Goal: Task Accomplishment & Management: Complete application form

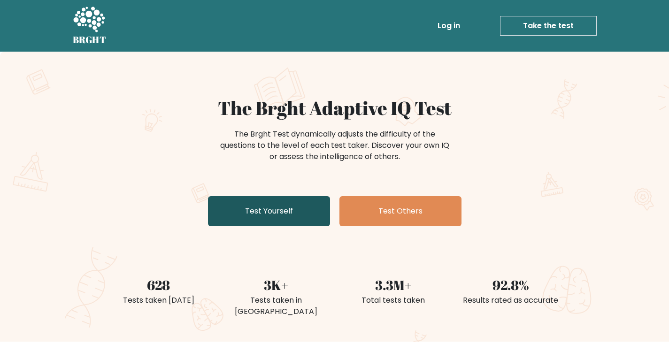
click at [276, 212] on link "Test Yourself" at bounding box center [269, 211] width 122 height 30
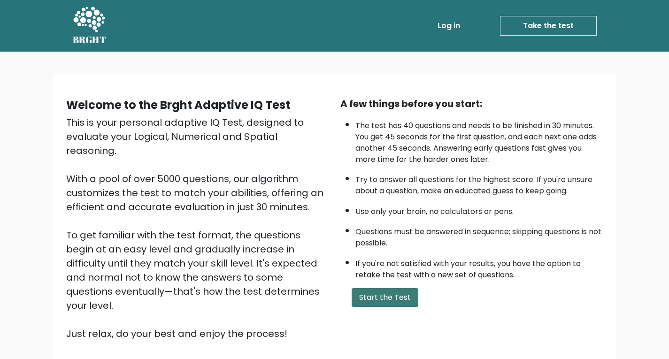
click at [390, 296] on button "Start the Test" at bounding box center [384, 297] width 67 height 19
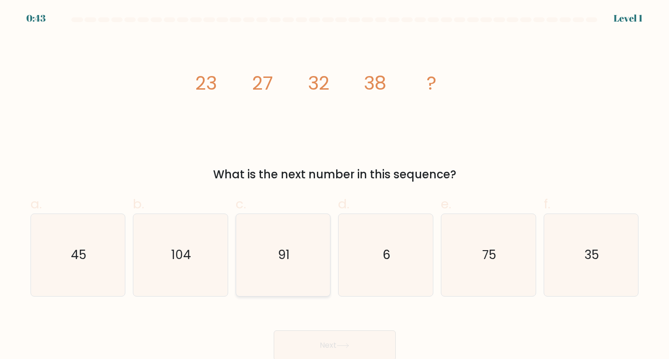
scroll to position [2, 0]
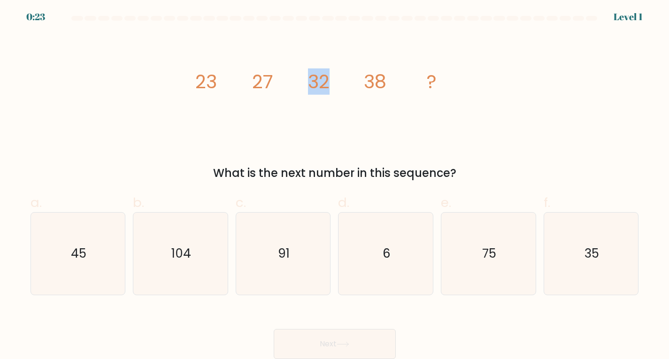
drag, startPoint x: 327, startPoint y: 83, endPoint x: 312, endPoint y: 83, distance: 16.0
click at [312, 83] on tspan "32" at bounding box center [319, 81] width 22 height 26
click at [388, 80] on icon "image/svg+xml 23 27 32 38 ?" at bounding box center [334, 88] width 281 height 108
drag, startPoint x: 384, startPoint y: 83, endPoint x: 364, endPoint y: 90, distance: 21.5
click at [364, 90] on tspan "38" at bounding box center [375, 81] width 23 height 26
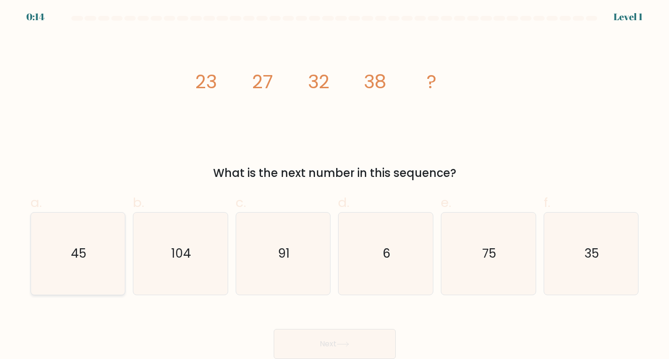
click at [75, 280] on icon "45" at bounding box center [78, 254] width 82 height 82
click at [334, 184] on input "a. 45" at bounding box center [334, 181] width 0 height 6
radio input "true"
click at [368, 338] on button "Next" at bounding box center [335, 344] width 122 height 30
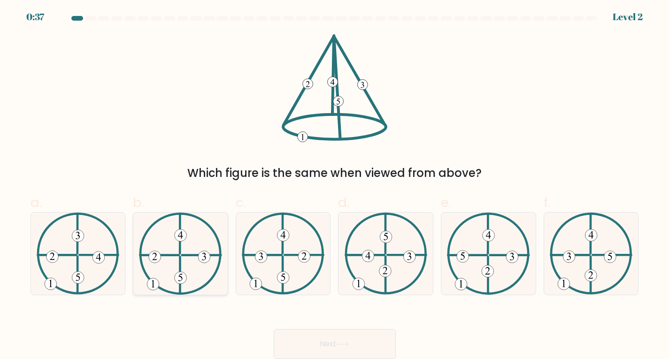
click at [197, 265] on icon at bounding box center [180, 254] width 83 height 82
click at [334, 184] on input "b." at bounding box center [334, 181] width 0 height 6
radio input "true"
click at [349, 343] on icon at bounding box center [342, 344] width 13 height 5
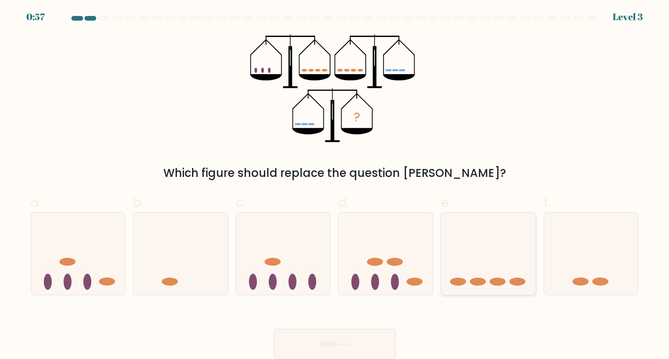
click at [473, 268] on icon at bounding box center [488, 253] width 94 height 78
click at [335, 184] on input "e." at bounding box center [334, 181] width 0 height 6
radio input "true"
click at [357, 347] on button "Next" at bounding box center [335, 344] width 122 height 30
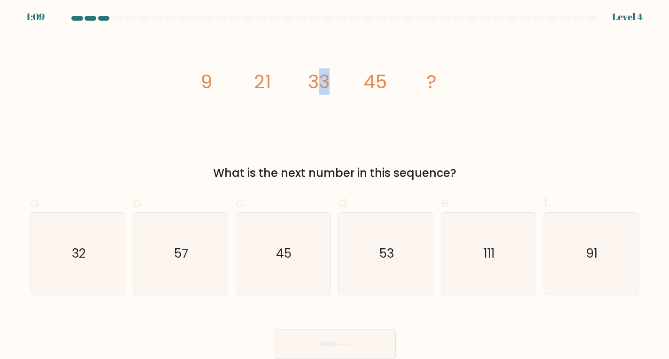
drag, startPoint x: 331, startPoint y: 82, endPoint x: 314, endPoint y: 76, distance: 17.7
click at [314, 76] on icon "image/svg+xml 9 21 33 45 ?" at bounding box center [334, 88] width 281 height 108
drag, startPoint x: 377, startPoint y: 82, endPoint x: 383, endPoint y: 82, distance: 5.6
click at [383, 82] on tspan "45" at bounding box center [374, 81] width 23 height 26
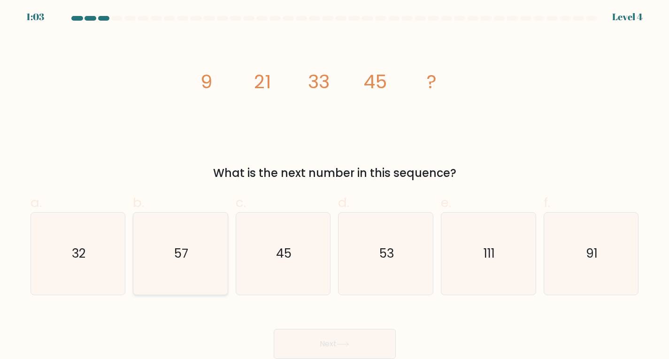
click at [167, 276] on icon "57" at bounding box center [180, 254] width 82 height 82
click at [334, 184] on input "b. 57" at bounding box center [334, 181] width 0 height 6
radio input "true"
click at [332, 337] on button "Next" at bounding box center [335, 344] width 122 height 30
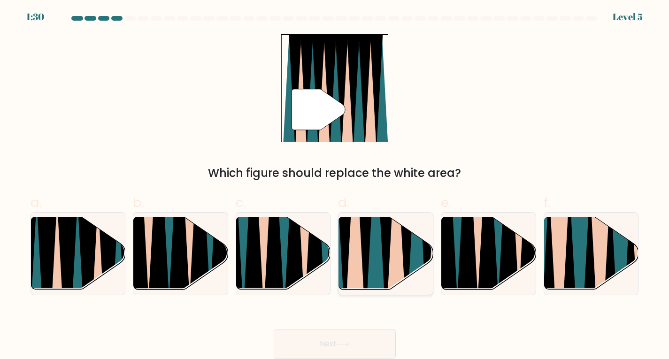
click at [372, 260] on icon at bounding box center [375, 216] width 21 height 188
click at [335, 184] on input "d." at bounding box center [334, 181] width 0 height 6
radio input "true"
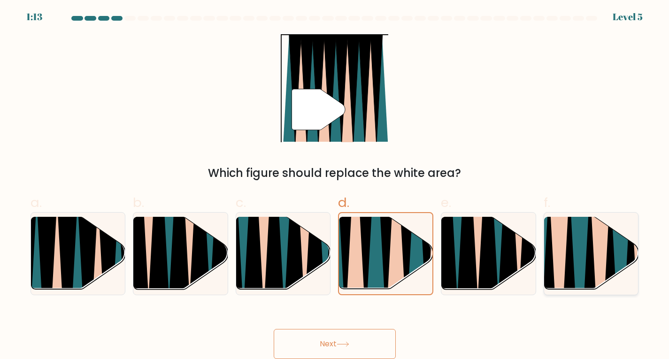
click at [576, 259] on icon at bounding box center [580, 295] width 21 height 188
click at [335, 184] on input "f." at bounding box center [334, 181] width 0 height 6
radio input "true"
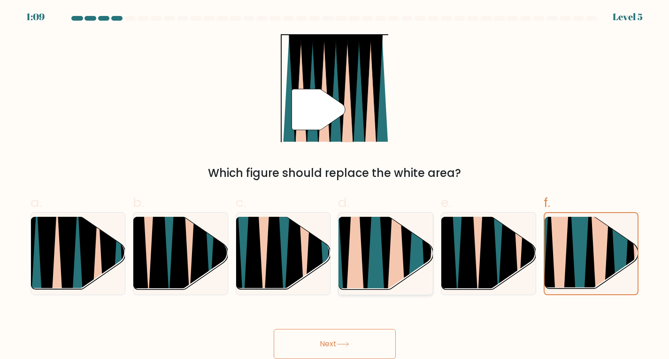
click at [372, 266] on icon at bounding box center [375, 216] width 21 height 188
click at [335, 184] on input "d." at bounding box center [334, 181] width 0 height 6
radio input "true"
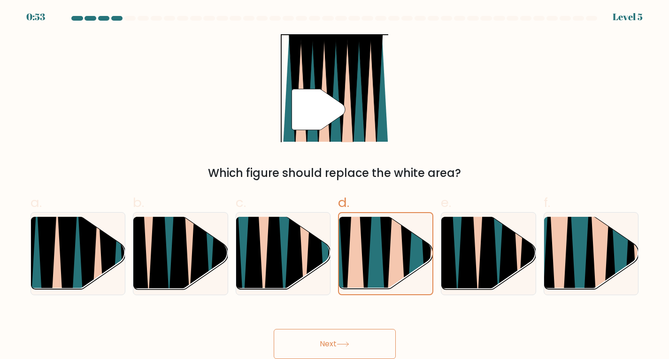
click at [360, 333] on button "Next" at bounding box center [335, 344] width 122 height 30
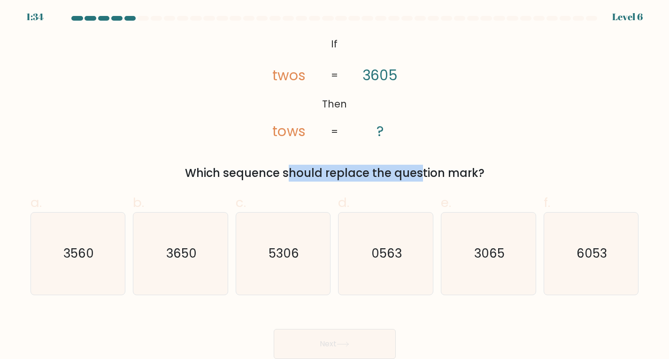
drag, startPoint x: 203, startPoint y: 173, endPoint x: 368, endPoint y: 171, distance: 165.6
click at [368, 171] on div "Which sequence should replace the question mark?" at bounding box center [334, 173] width 597 height 17
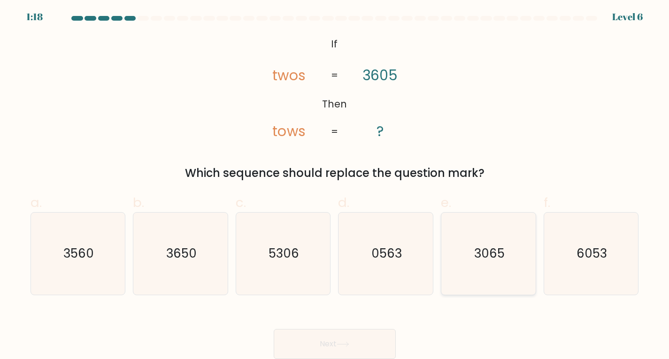
click at [466, 252] on icon "3065" at bounding box center [488, 254] width 82 height 82
click at [335, 184] on input "e. 3065" at bounding box center [334, 181] width 0 height 6
radio input "true"
click at [337, 349] on button "Next" at bounding box center [335, 344] width 122 height 30
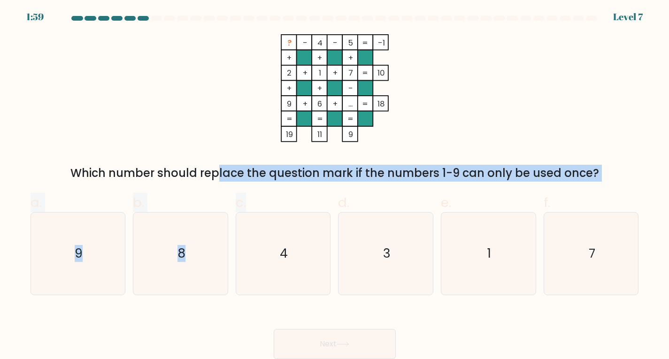
drag, startPoint x: 140, startPoint y: 175, endPoint x: 330, endPoint y: 187, distance: 189.9
click at [330, 187] on form at bounding box center [334, 187] width 669 height 343
click at [330, 187] on div "a. 9 b. 8 c. 4 d." at bounding box center [335, 240] width 616 height 110
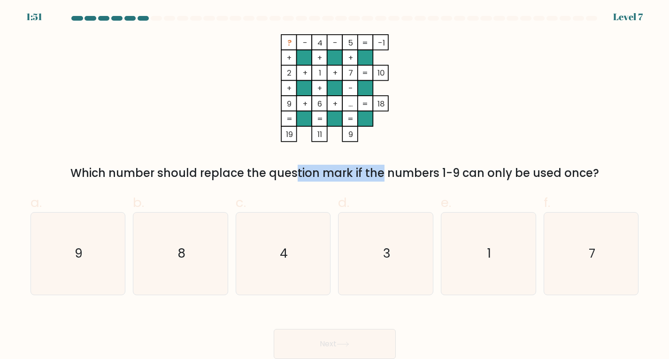
drag, startPoint x: 217, startPoint y: 175, endPoint x: 307, endPoint y: 175, distance: 90.1
click at [307, 175] on div "Which number should replace the question mark if the numbers 1-9 can only be us…" at bounding box center [334, 173] width 597 height 17
click at [365, 168] on div "Which number should replace the question mark if the numbers 1-9 can only be us…" at bounding box center [334, 173] width 597 height 17
drag, startPoint x: 374, startPoint y: 171, endPoint x: 410, endPoint y: 171, distance: 36.1
click at [410, 171] on div "Which number should replace the question mark if the numbers 1-9 can only be us…" at bounding box center [334, 173] width 597 height 17
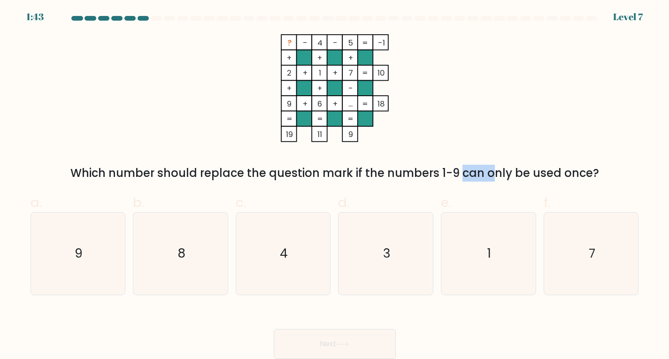
click at [410, 171] on div "Which number should replace the question mark if the numbers 1-9 can only be us…" at bounding box center [334, 173] width 597 height 17
click at [209, 251] on icon "8" at bounding box center [180, 254] width 82 height 82
click at [334, 184] on input "b. 8" at bounding box center [334, 181] width 0 height 6
radio input "true"
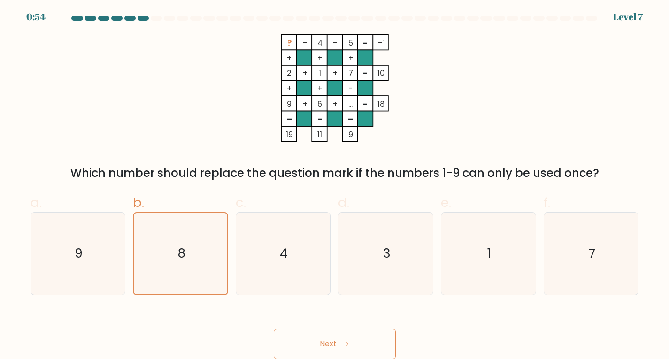
click at [300, 338] on button "Next" at bounding box center [335, 344] width 122 height 30
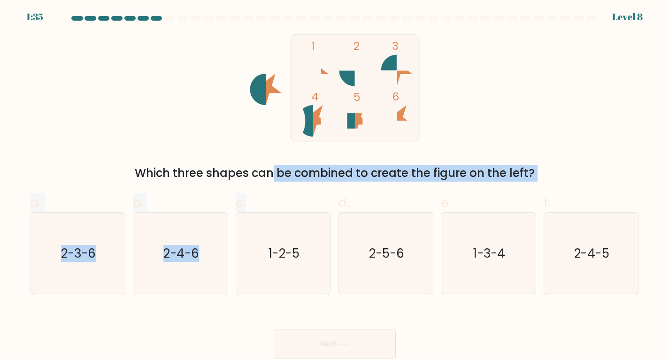
drag, startPoint x: 186, startPoint y: 175, endPoint x: 329, endPoint y: 181, distance: 143.2
click at [329, 181] on form at bounding box center [334, 187] width 669 height 343
click at [367, 172] on div "Which three shapes can be combined to create the figure on the left?" at bounding box center [334, 173] width 597 height 17
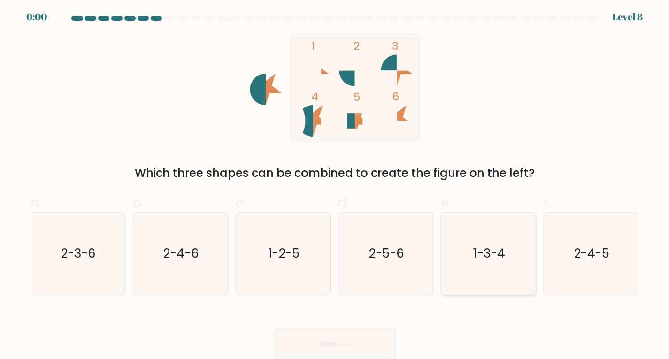
click at [486, 267] on icon "1-3-4" at bounding box center [488, 254] width 82 height 82
click at [335, 184] on input "e. 1-3-4" at bounding box center [334, 181] width 0 height 6
radio input "true"
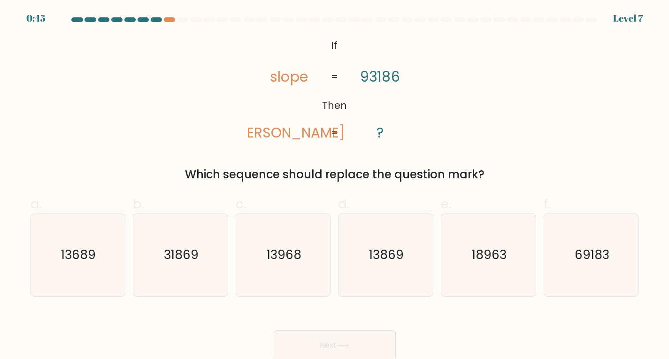
click at [308, 342] on button "Next" at bounding box center [335, 345] width 122 height 30
click at [168, 20] on div at bounding box center [169, 19] width 11 height 5
